Goal: Task Accomplishment & Management: Complete application form

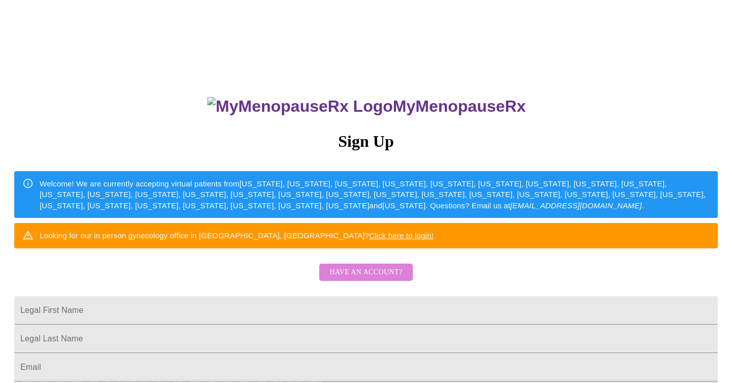
click at [377, 279] on span "Have an account?" at bounding box center [365, 272] width 73 height 13
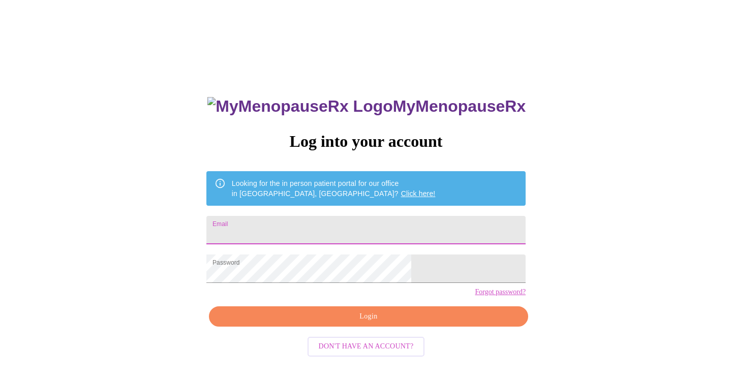
click at [292, 221] on input "Email" at bounding box center [365, 230] width 319 height 28
type input "[EMAIL_ADDRESS][DOMAIN_NAME]"
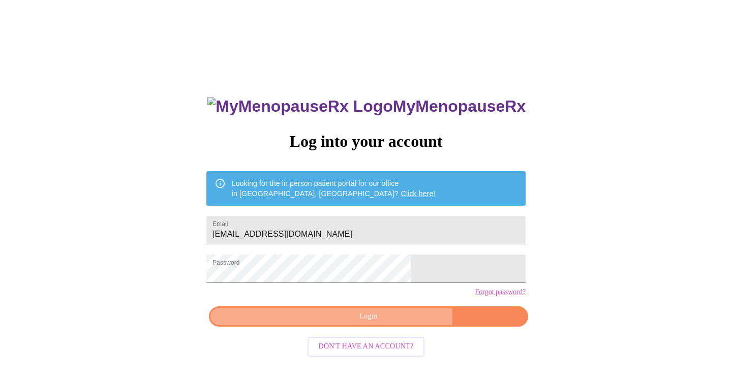
click at [387, 323] on span "Login" at bounding box center [369, 316] width 296 height 13
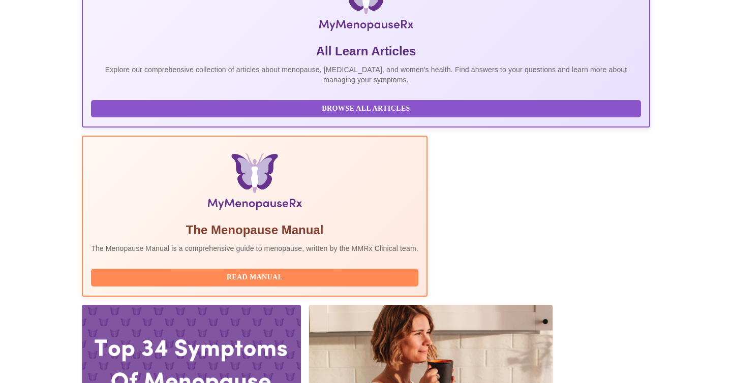
scroll to position [197, 0]
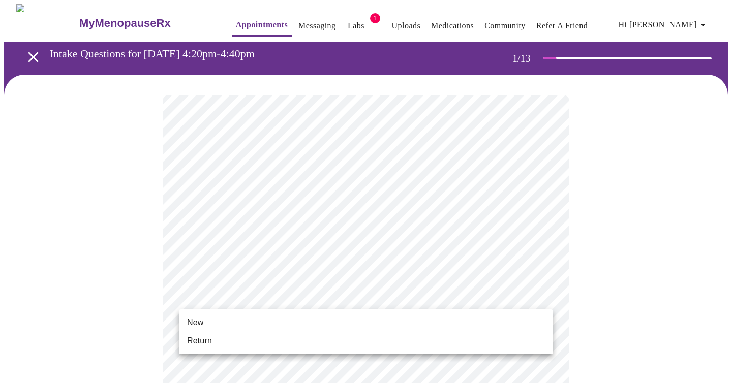
click at [424, 344] on li "Return" at bounding box center [366, 341] width 374 height 18
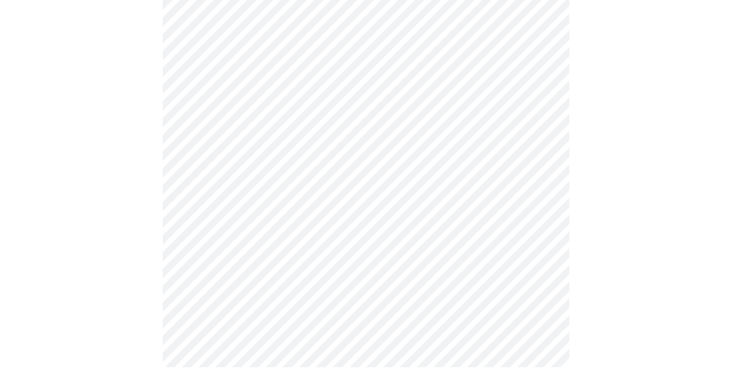
scroll to position [531, 0]
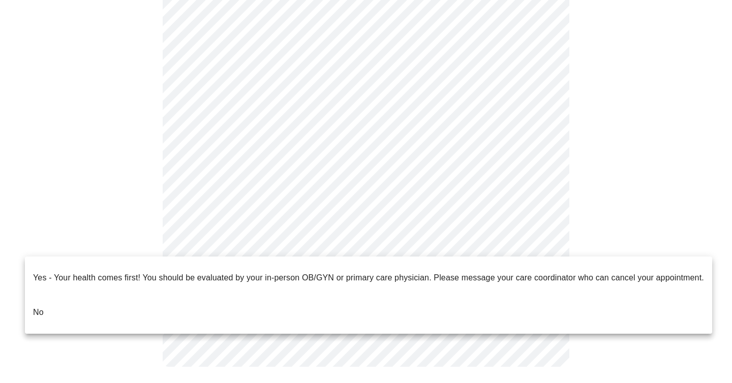
click at [224, 295] on li "No" at bounding box center [368, 312] width 687 height 35
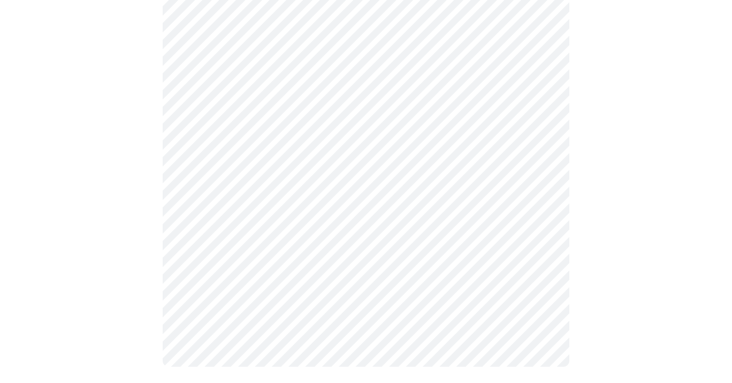
scroll to position [0, 0]
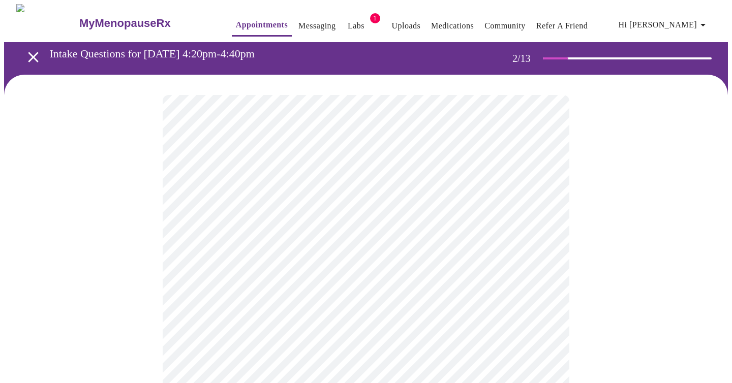
click at [473, 212] on body "MyMenopauseRx Appointments Messaging Labs 1 Uploads Medications Community Refer…" at bounding box center [365, 309] width 723 height 611
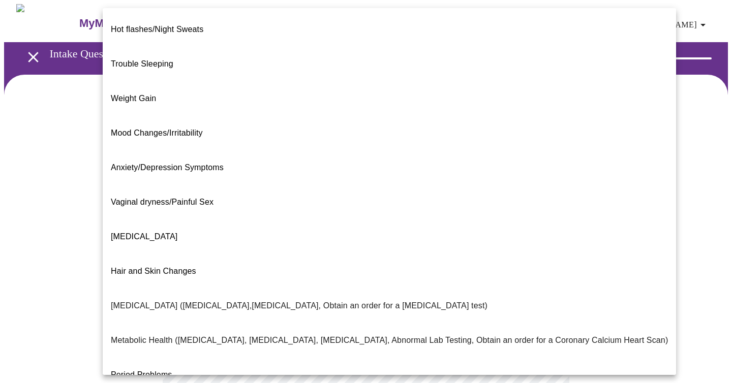
click at [242, 19] on li "Hot flashes/Night Sweats" at bounding box center [389, 29] width 573 height 35
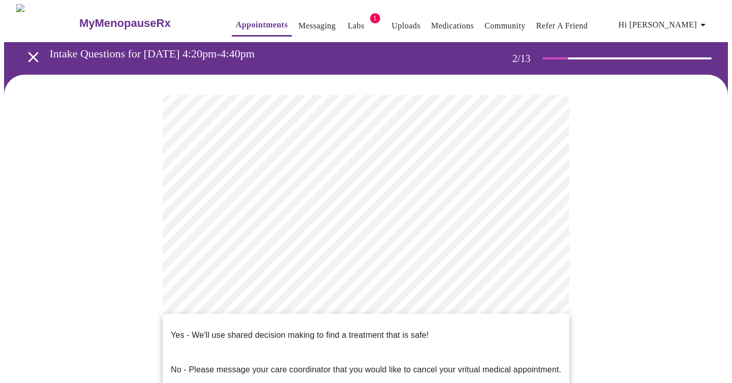
click at [399, 318] on body "MyMenopauseRx Appointments Messaging Labs 1 Uploads Medications Community Refer…" at bounding box center [365, 306] width 723 height 605
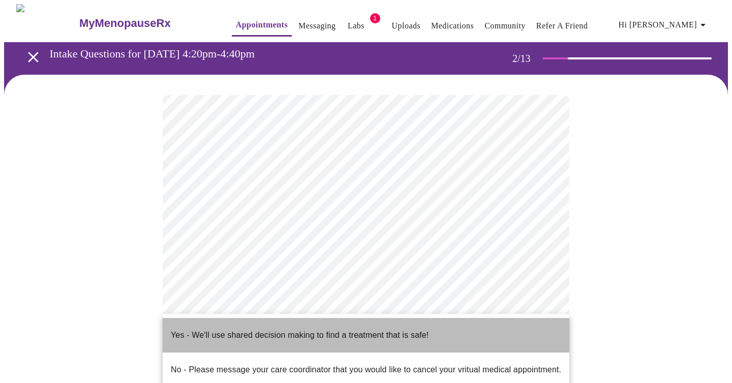
click at [394, 334] on span "Yes - We'll use shared decision making to find a treatment that is safe!" at bounding box center [300, 335] width 258 height 28
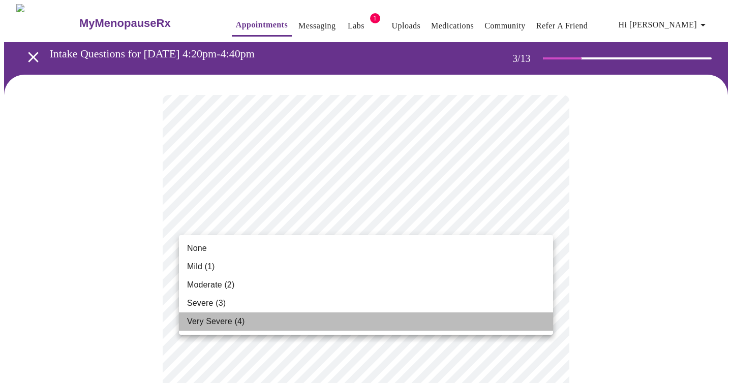
click at [435, 327] on li "Very Severe (4)" at bounding box center [366, 321] width 374 height 18
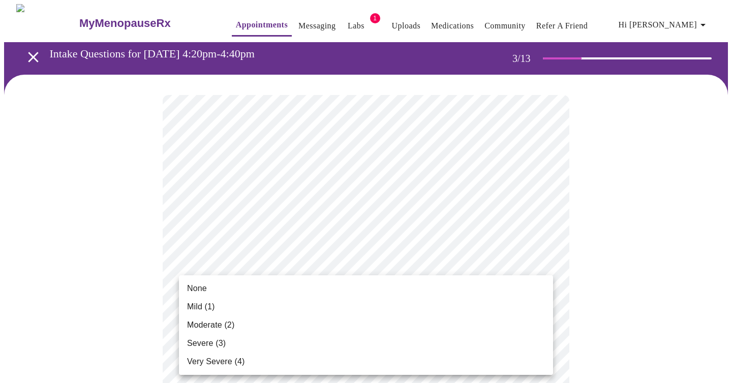
click at [387, 288] on li "None" at bounding box center [366, 288] width 374 height 18
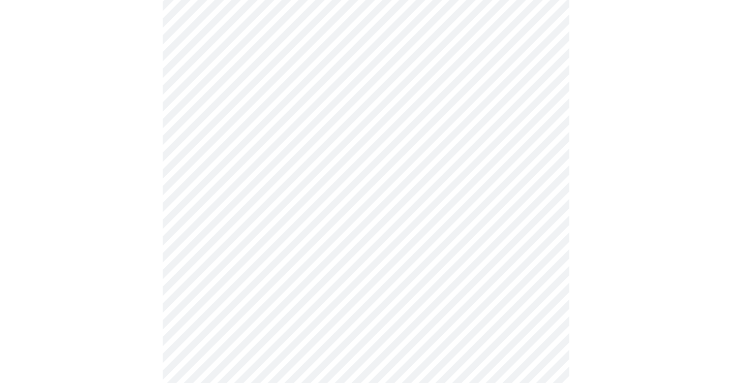
scroll to position [188, 0]
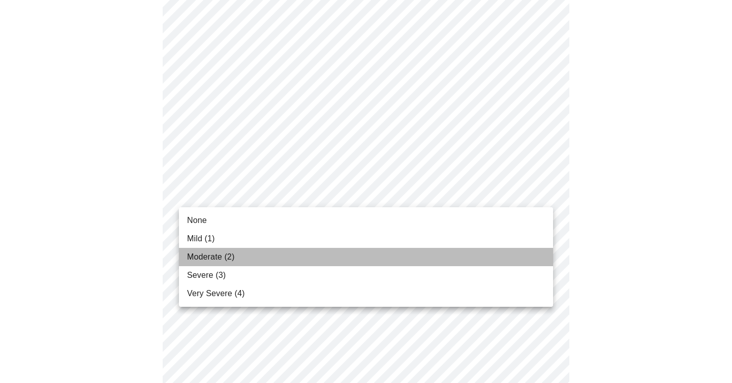
click at [402, 251] on li "Moderate (2)" at bounding box center [366, 257] width 374 height 18
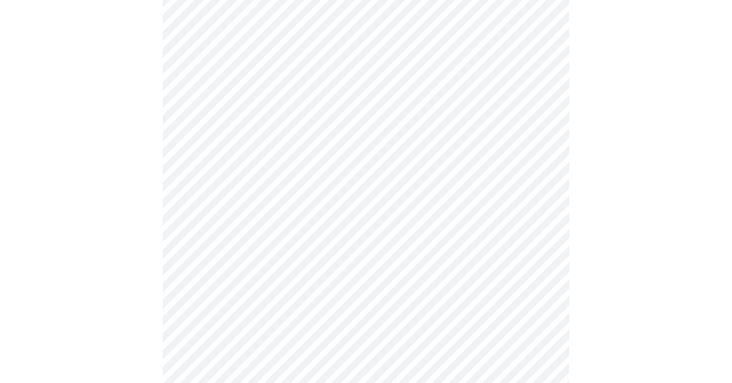
scroll to position [265, 0]
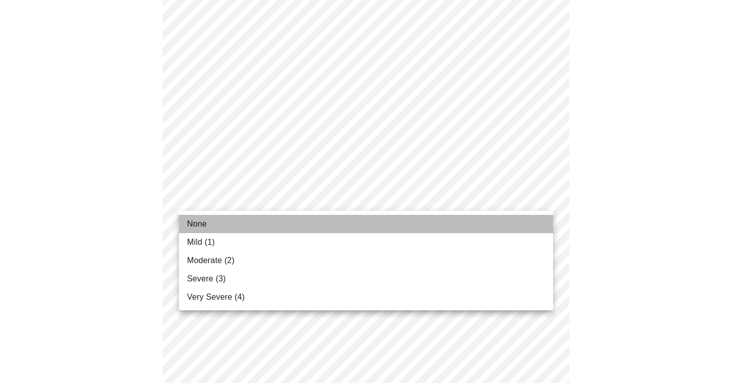
click at [396, 221] on li "None" at bounding box center [366, 224] width 374 height 18
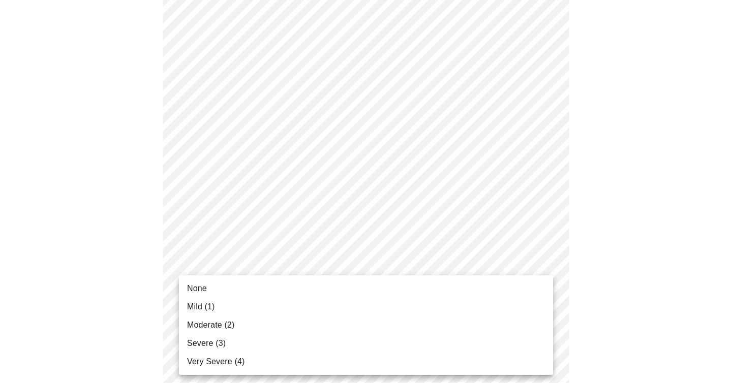
click at [430, 262] on body "MyMenopauseRx Appointments Messaging Labs 1 Uploads Medications Community Refer…" at bounding box center [365, 386] width 723 height 1295
click at [368, 320] on li "Moderate (2)" at bounding box center [366, 325] width 374 height 18
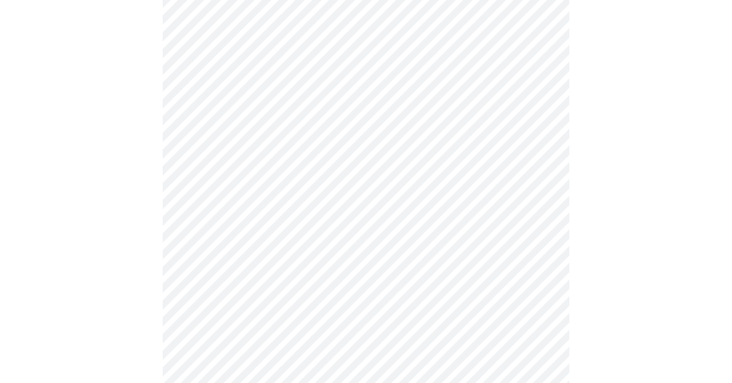
scroll to position [349, 0]
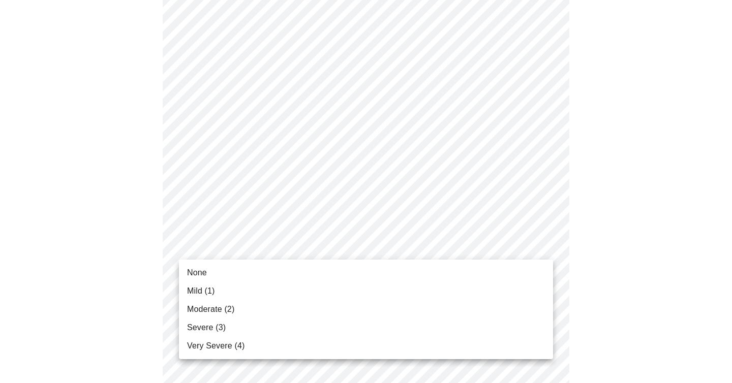
click at [375, 244] on body "MyMenopauseRx Appointments Messaging Labs 1 Uploads Medications Community Refer…" at bounding box center [365, 296] width 723 height 1280
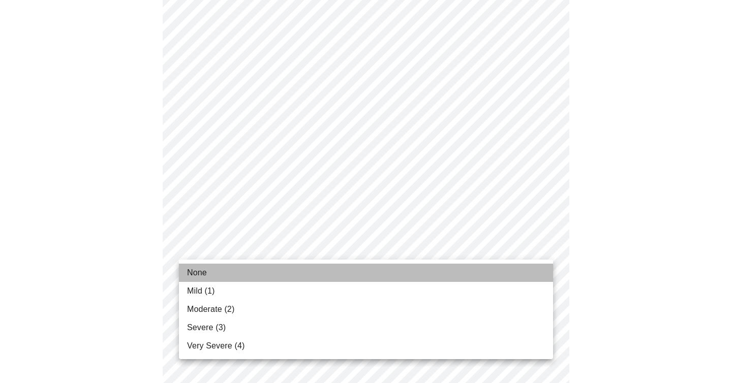
click at [334, 275] on li "None" at bounding box center [366, 273] width 374 height 18
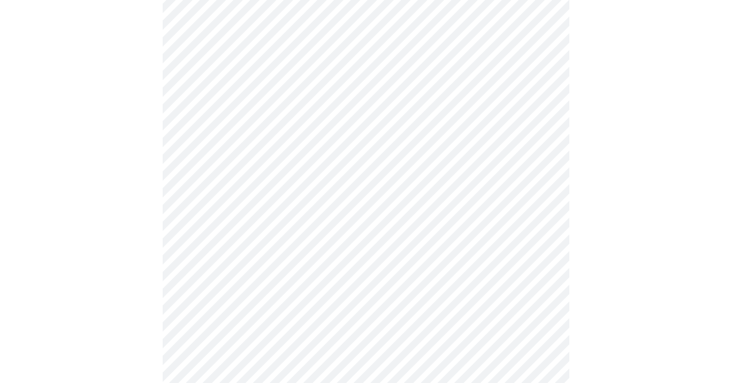
scroll to position [428, 0]
click at [349, 258] on body "MyMenopauseRx Appointments Messaging Labs 1 Uploads Medications Community Refer…" at bounding box center [365, 209] width 723 height 1266
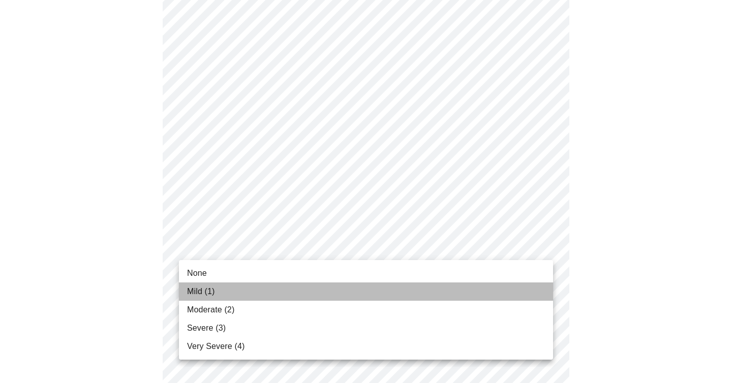
click at [336, 290] on li "Mild (1)" at bounding box center [366, 291] width 374 height 18
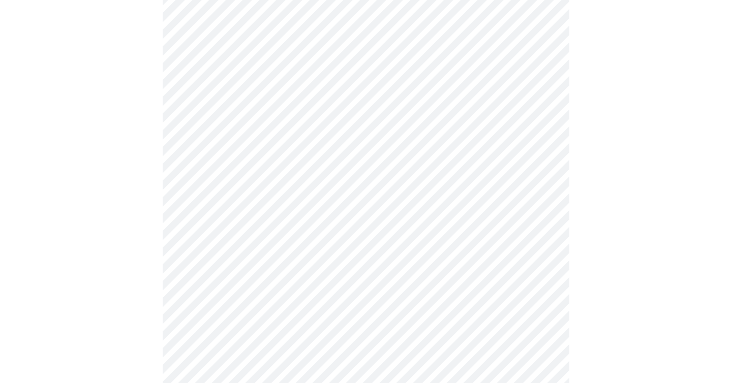
scroll to position [519, 0]
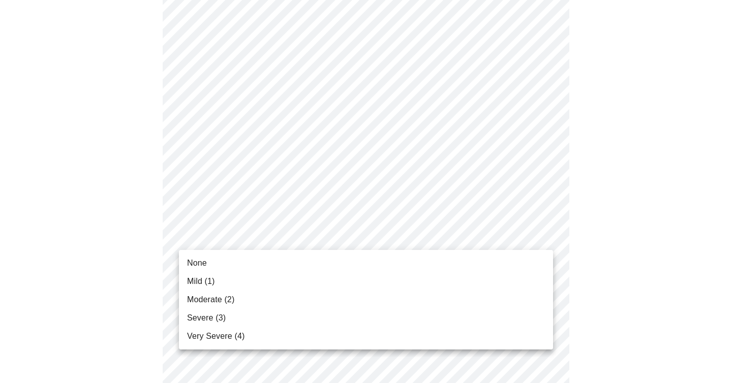
click at [436, 238] on body "MyMenopauseRx Appointments Messaging Labs 1 Uploads Medications Community Refer…" at bounding box center [365, 111] width 723 height 1252
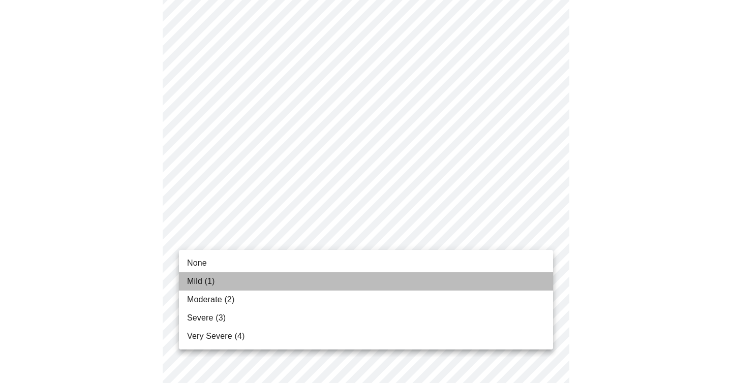
click at [389, 281] on li "Mild (1)" at bounding box center [366, 281] width 374 height 18
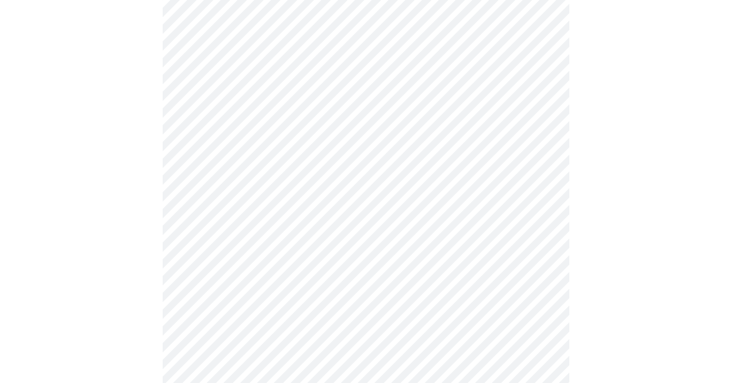
scroll to position [626, 0]
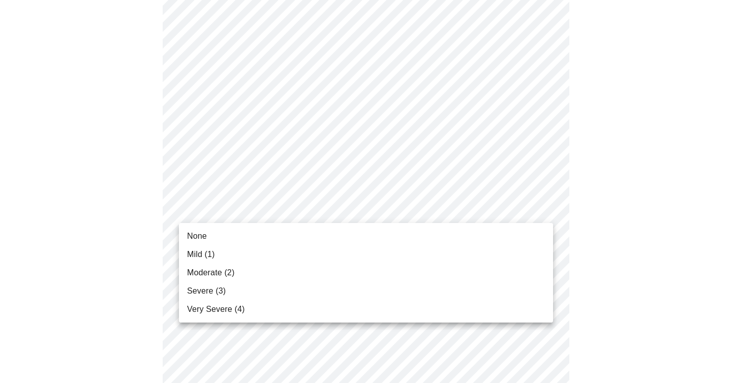
click at [366, 271] on li "Moderate (2)" at bounding box center [366, 273] width 374 height 18
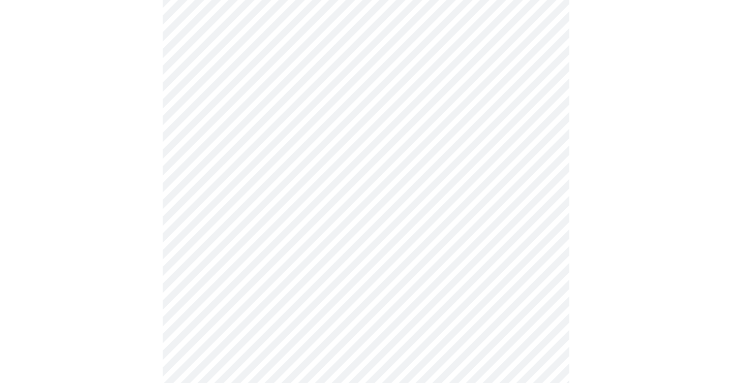
scroll to position [718, 0]
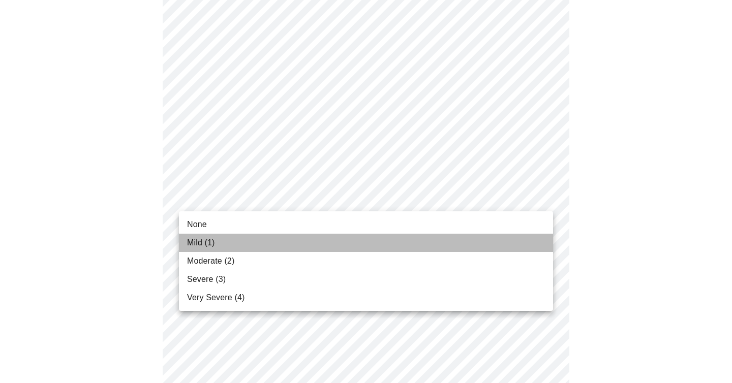
click at [390, 235] on li "Mild (1)" at bounding box center [366, 243] width 374 height 18
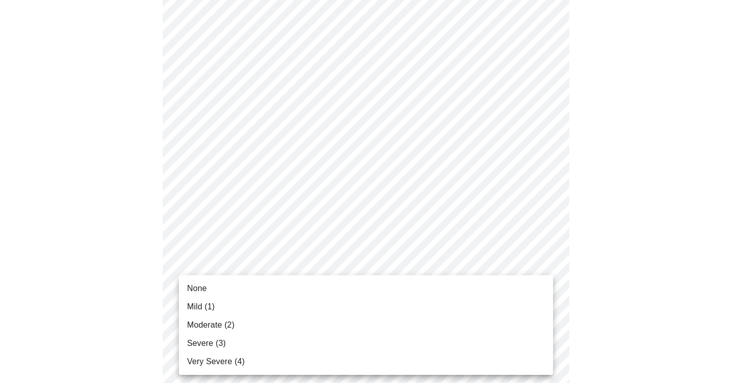
click at [384, 282] on li "None" at bounding box center [366, 288] width 374 height 18
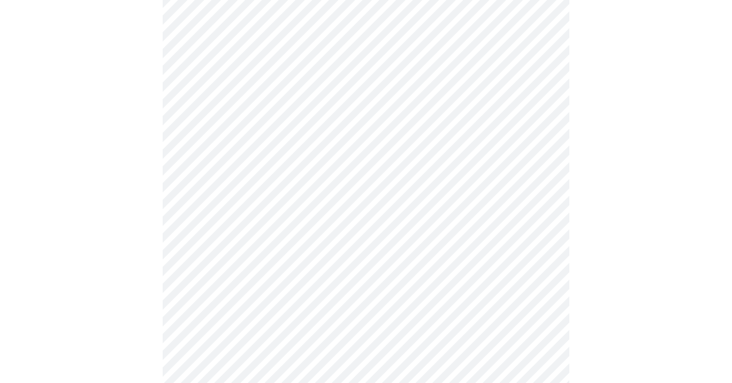
scroll to position [338, 0]
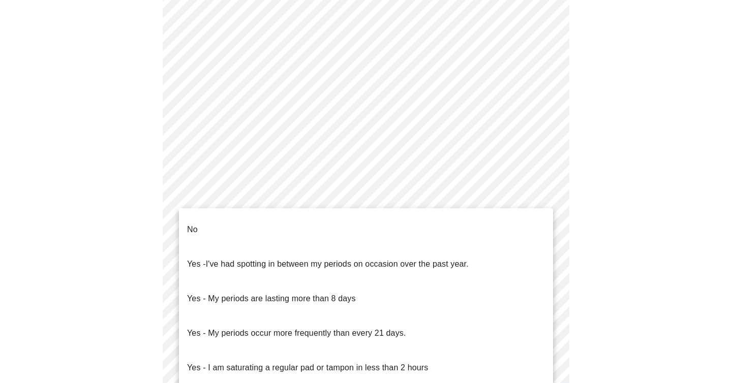
click at [225, 250] on body "MyMenopauseRx Appointments Messaging Labs 1 Uploads Medications Community Refer…" at bounding box center [365, 147] width 723 height 962
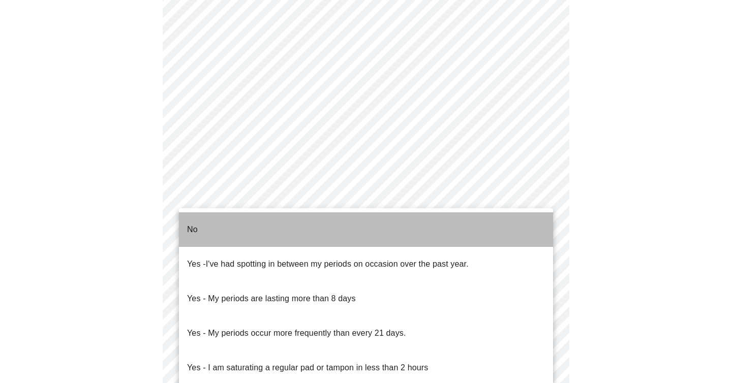
click at [213, 227] on li "No" at bounding box center [366, 229] width 374 height 35
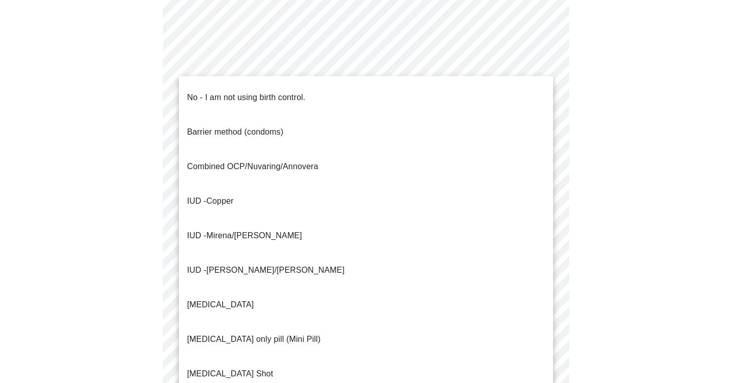
click at [290, 313] on body "MyMenopauseRx Appointments Messaging Labs 1 Uploads Medications Community Refer…" at bounding box center [365, 144] width 723 height 956
click at [268, 95] on p "No - I am not using birth control." at bounding box center [246, 97] width 118 height 12
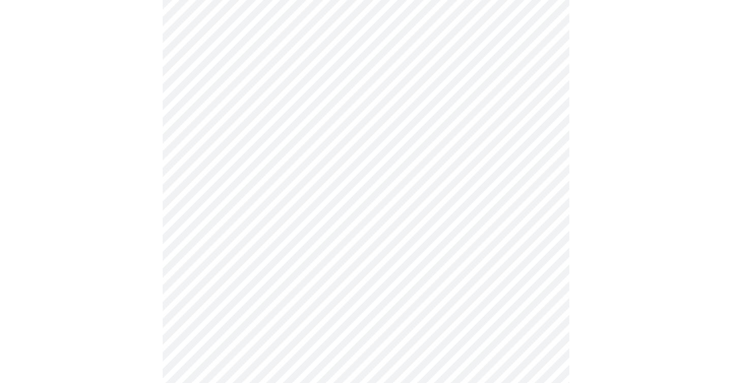
scroll to position [456, 0]
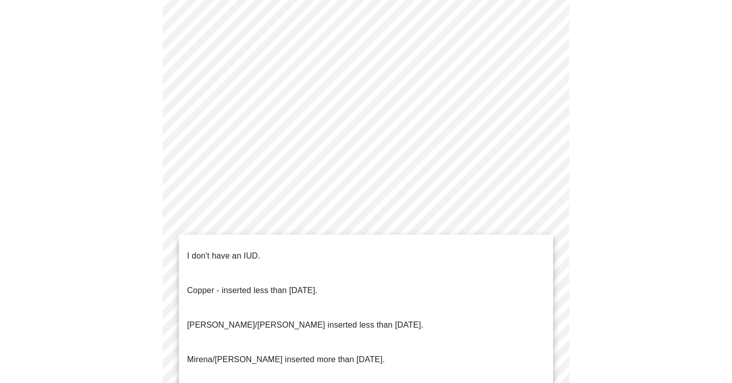
click at [328, 267] on body "MyMenopauseRx Appointments Messaging Labs 1 Uploads Medications Community Refer…" at bounding box center [365, 23] width 723 height 950
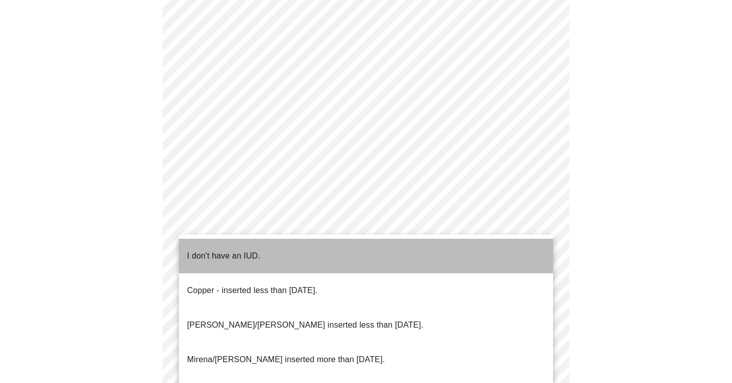
click at [302, 250] on li "I don't have an IUD." at bounding box center [366, 256] width 374 height 35
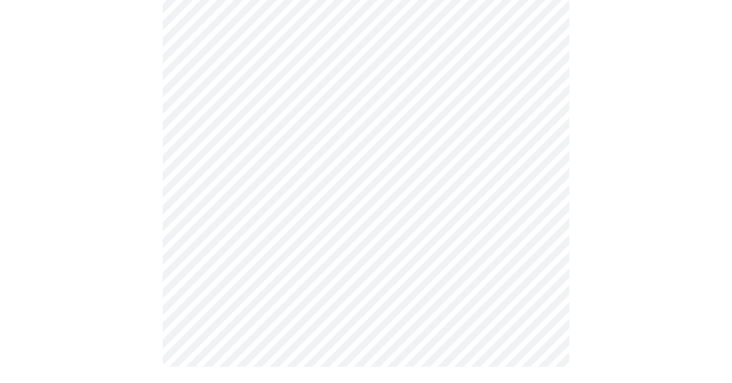
scroll to position [560, 0]
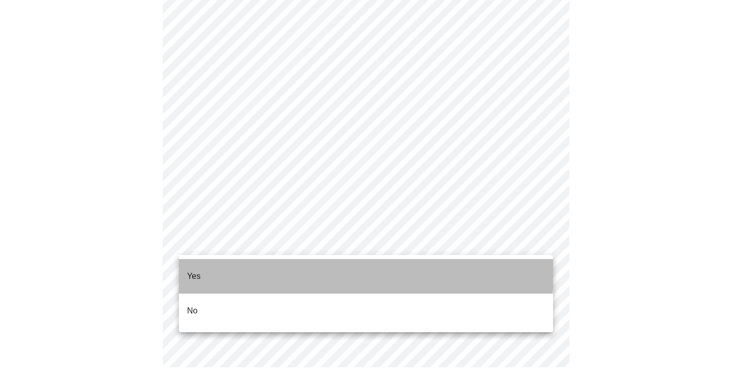
click at [270, 266] on li "Yes" at bounding box center [366, 276] width 374 height 35
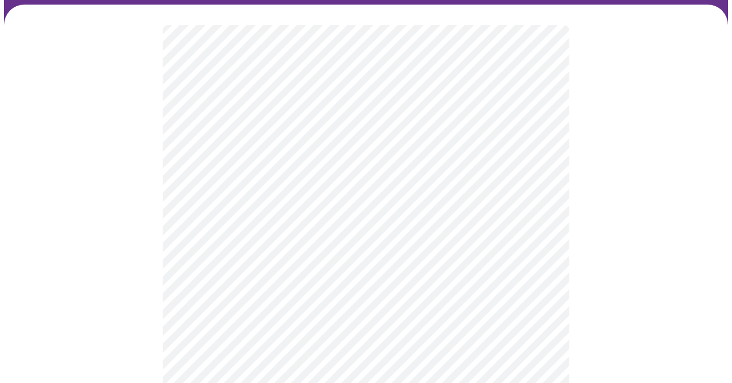
scroll to position [74, 0]
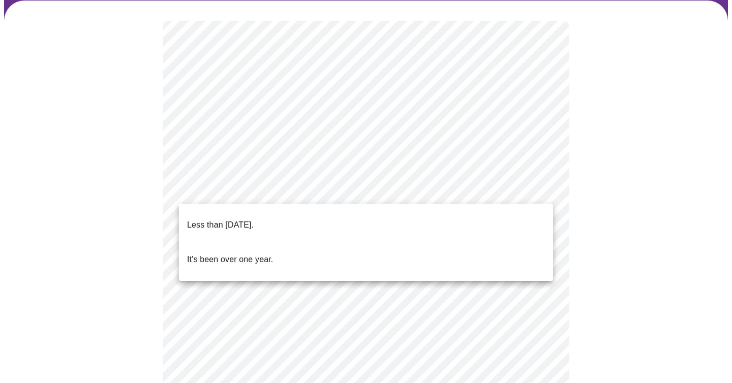
click at [419, 195] on body "MyMenopauseRx Appointments Messaging Labs 1 Uploads Medications Community Refer…" at bounding box center [365, 308] width 723 height 757
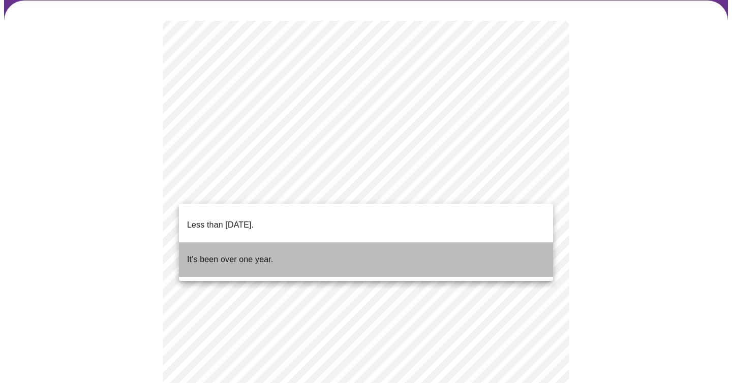
click at [379, 243] on li "It's been over one year." at bounding box center [366, 259] width 374 height 35
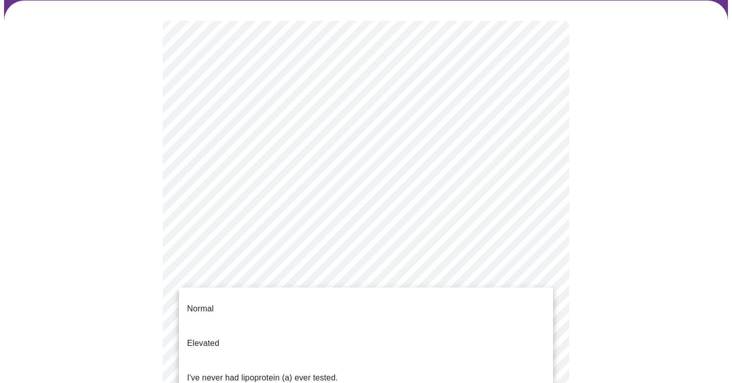
click at [387, 278] on body "MyMenopauseRx Appointments Messaging Labs 1 Uploads Medications Community Refer…" at bounding box center [365, 305] width 723 height 751
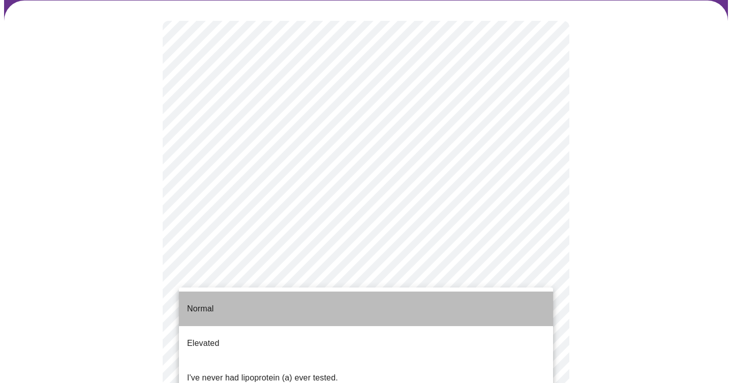
click at [206, 303] on p "Normal" at bounding box center [200, 309] width 26 height 12
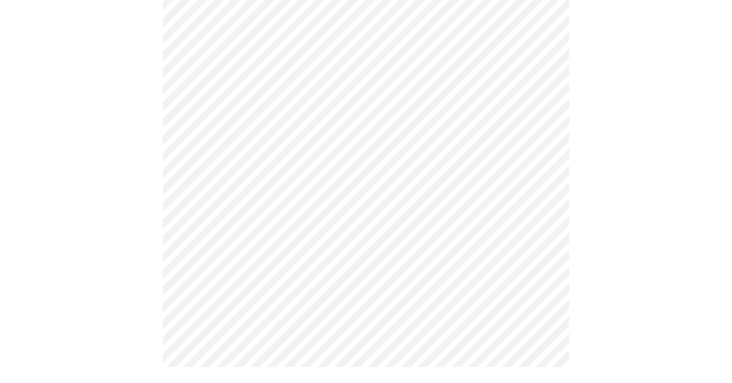
scroll to position [0, 0]
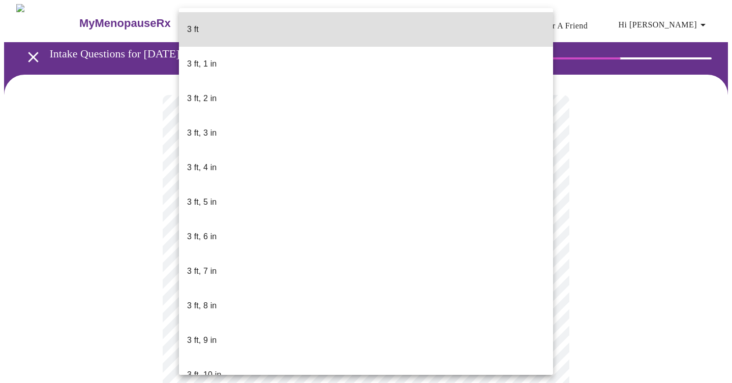
click at [323, 293] on body "MyMenopauseRx Appointments Messaging Labs 1 Uploads Medications Community Refer…" at bounding box center [365, 268] width 723 height 528
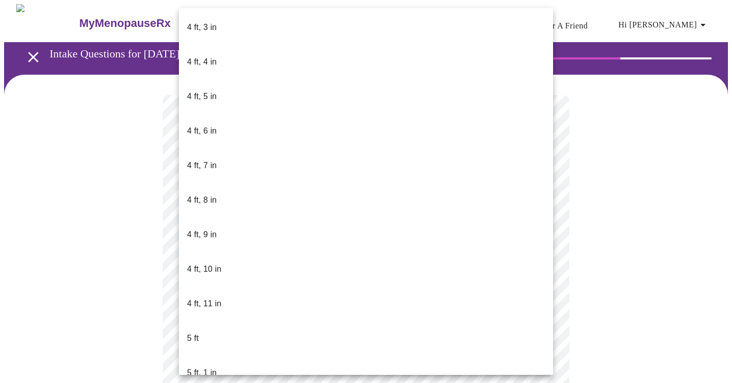
scroll to position [521, 0]
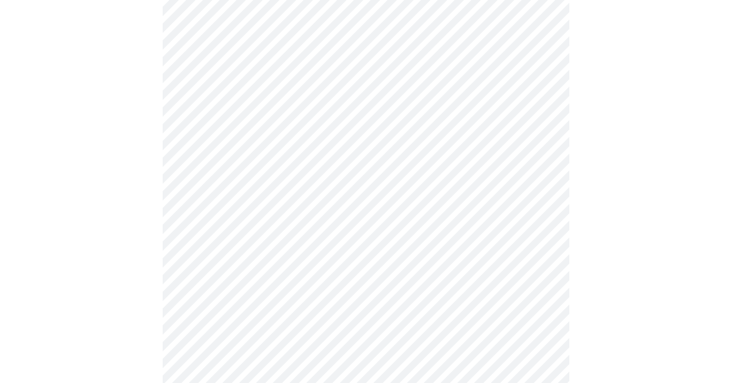
scroll to position [2690, 0]
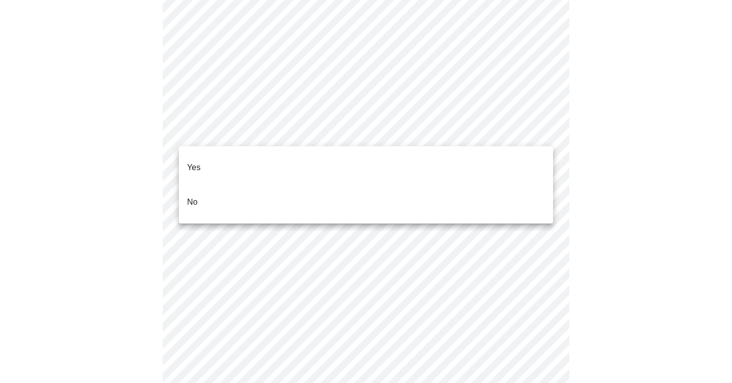
click at [304, 185] on li "No" at bounding box center [366, 202] width 374 height 35
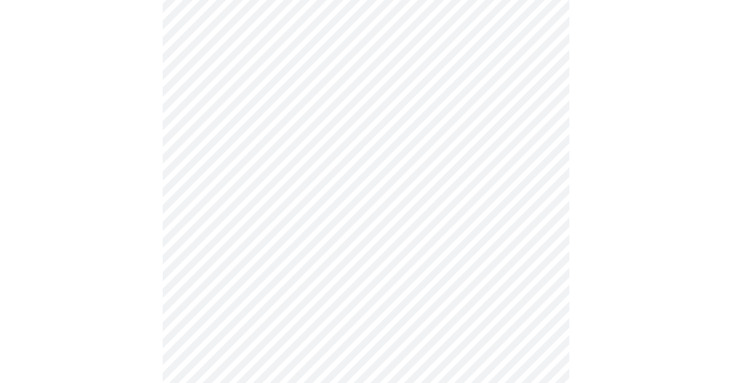
scroll to position [477, 0]
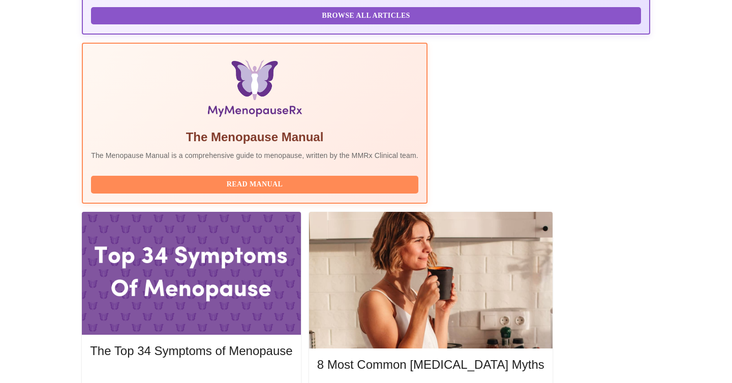
scroll to position [284, 0]
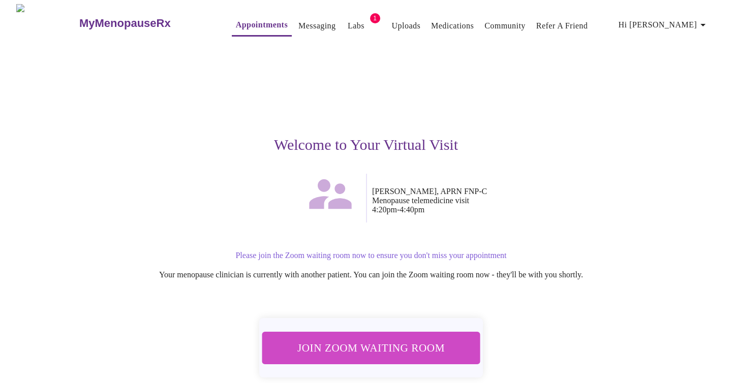
click at [360, 345] on span "Join Zoom Waiting Room" at bounding box center [370, 347] width 191 height 19
